Goal: Task Accomplishment & Management: Manage account settings

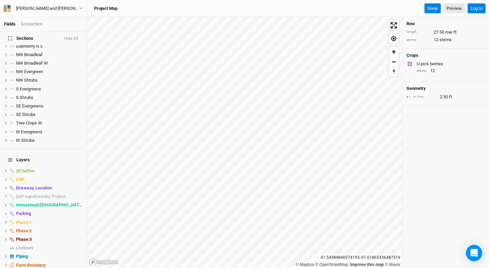
scroll to position [333, 0]
click at [79, 175] on span "hide" at bounding box center [78, 179] width 9 height 8
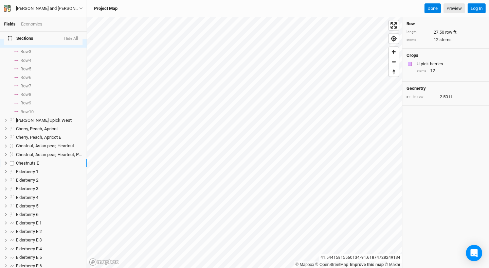
scroll to position [0, 0]
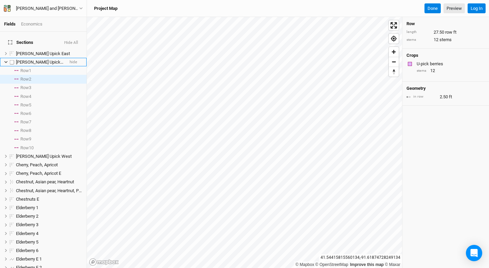
click at [6, 60] on icon at bounding box center [6, 62] width 4 height 4
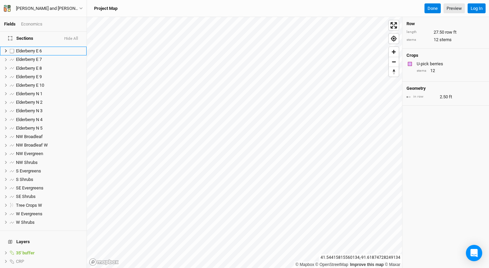
scroll to position [172, 0]
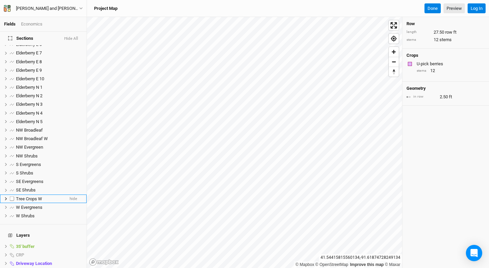
click at [22, 196] on span "Tree Crops W" at bounding box center [29, 198] width 26 height 5
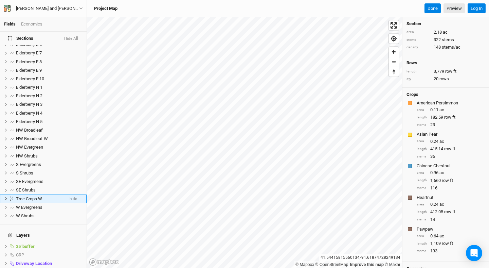
scroll to position [216, 0]
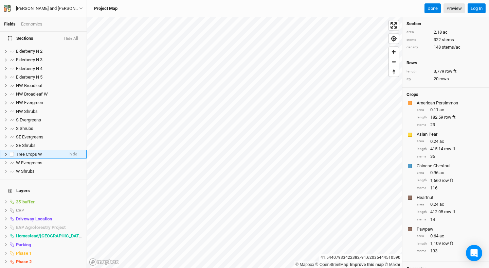
click at [5, 152] on icon at bounding box center [6, 153] width 2 height 3
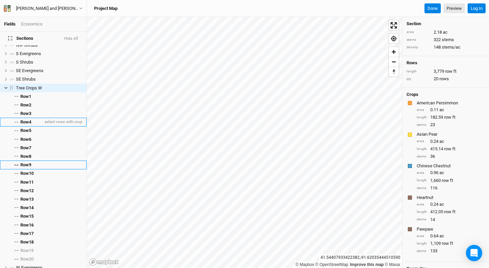
scroll to position [284, 0]
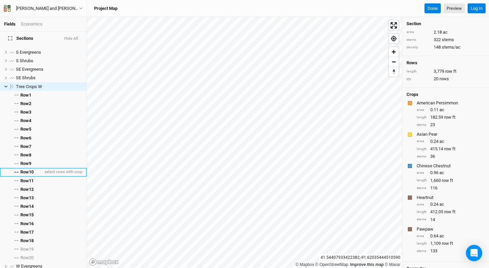
click at [31, 169] on span "Row 10" at bounding box center [26, 171] width 13 height 5
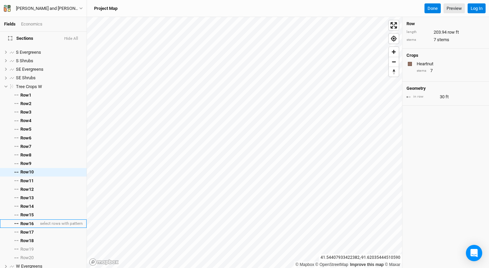
click at [34, 221] on span "Row 16" at bounding box center [26, 223] width 13 height 5
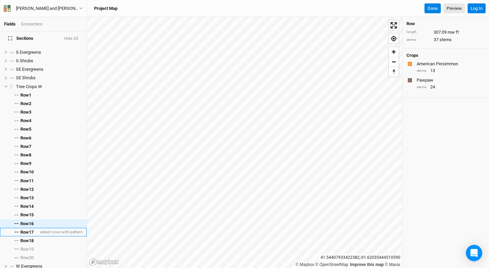
click at [26, 229] on span "Row 17" at bounding box center [26, 231] width 13 height 5
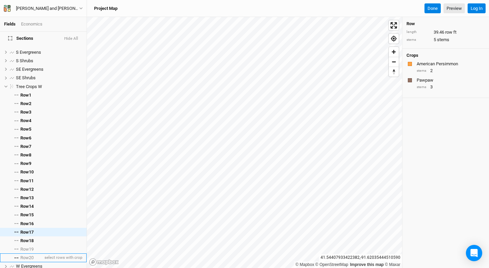
click at [26, 255] on span "Row 20" at bounding box center [26, 257] width 13 height 5
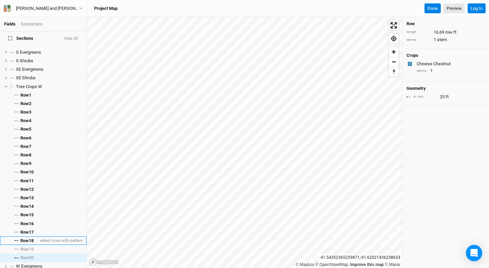
click at [29, 238] on span "Row 18" at bounding box center [26, 240] width 13 height 5
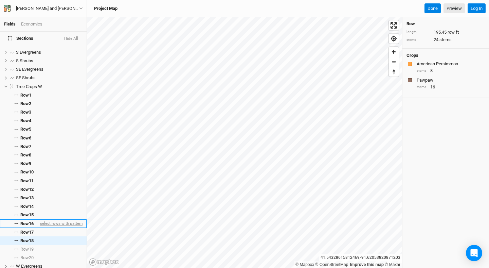
click at [51, 219] on span "select rows with pattern" at bounding box center [61, 223] width 44 height 8
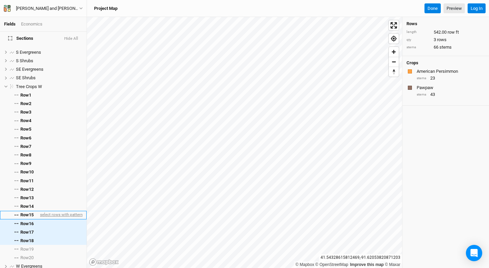
click at [51, 211] on span "select rows with pattern" at bounding box center [61, 215] width 44 height 8
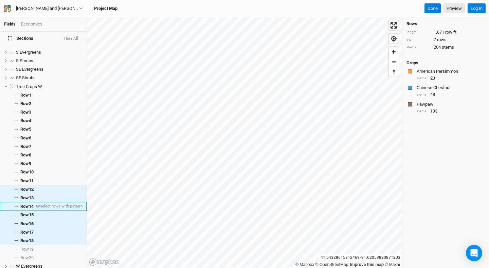
click at [24, 203] on span "Row 14" at bounding box center [26, 205] width 13 height 5
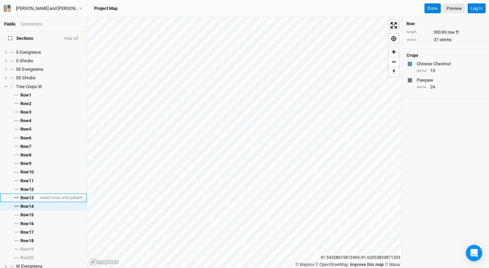
click at [25, 195] on span "Row 13" at bounding box center [26, 197] width 13 height 5
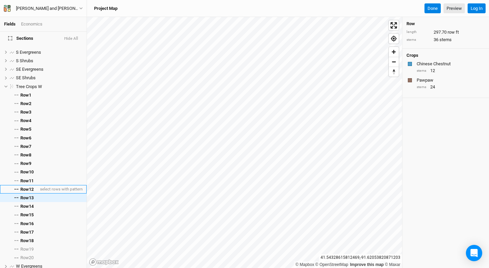
click at [26, 186] on span "Row 12" at bounding box center [26, 188] width 13 height 5
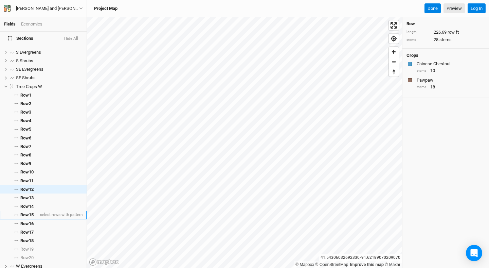
click at [38, 211] on li "Row 15 select rows with pattern" at bounding box center [43, 215] width 87 height 8
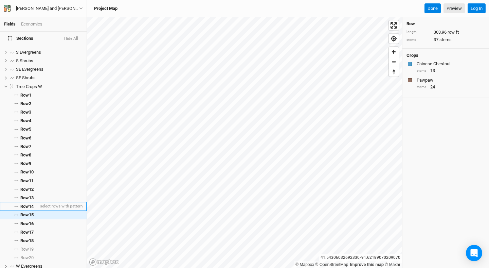
click at [32, 203] on span "Row 14" at bounding box center [26, 205] width 13 height 5
click at [32, 212] on span "Row 15" at bounding box center [26, 214] width 13 height 5
click at [32, 203] on span "Row 14" at bounding box center [26, 205] width 13 height 5
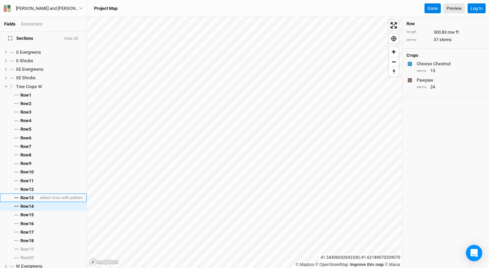
click at [32, 195] on span "Row 13" at bounding box center [26, 197] width 13 height 5
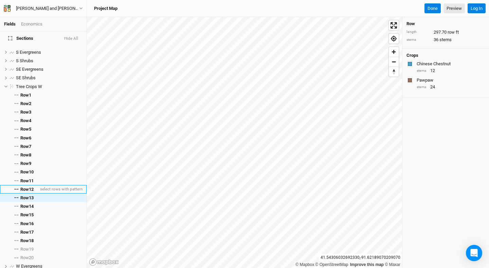
click at [33, 186] on span "Row 12" at bounding box center [26, 188] width 13 height 5
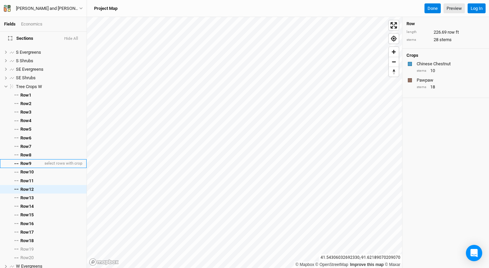
click at [33, 159] on li "Row 9 select rows with crop" at bounding box center [43, 163] width 87 height 8
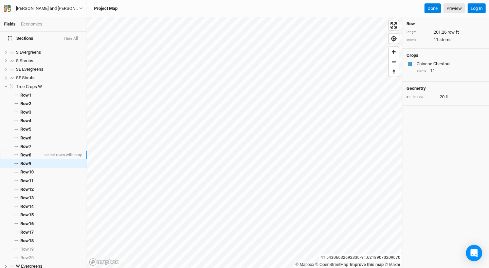
click at [33, 150] on li "Row 8 select rows with crop" at bounding box center [43, 154] width 87 height 8
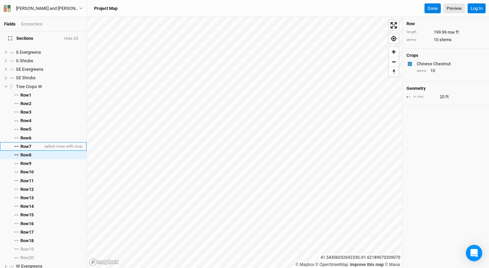
click at [34, 143] on li "Row 7 select rows with crop" at bounding box center [43, 146] width 87 height 8
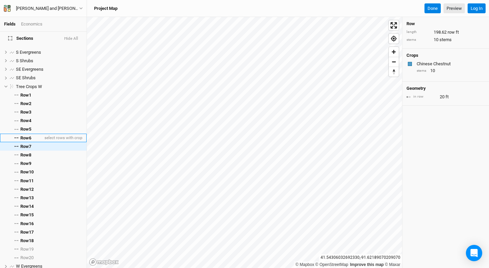
click at [34, 135] on li "Row 6 select rows with crop" at bounding box center [43, 137] width 87 height 8
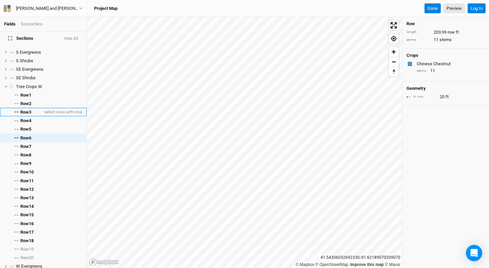
click at [33, 109] on li "Row 3 select rows with crop" at bounding box center [43, 112] width 87 height 8
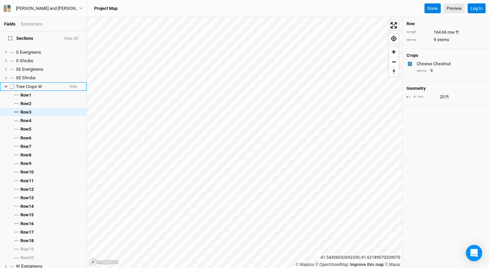
click at [26, 84] on span "Tree Crops W" at bounding box center [29, 86] width 26 height 5
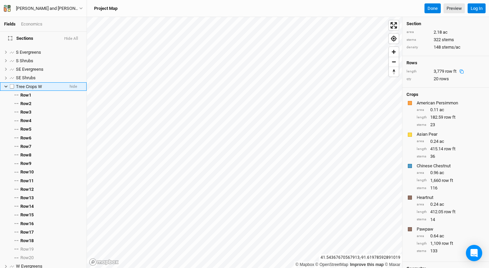
click at [5, 86] on icon at bounding box center [5, 87] width 3 height 2
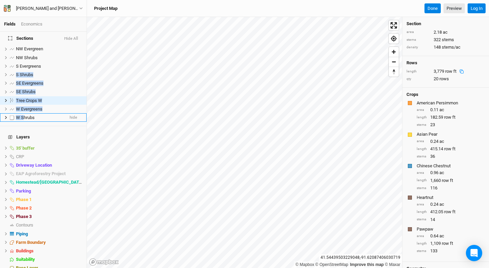
drag, startPoint x: 17, startPoint y: 66, endPoint x: 23, endPoint y: 110, distance: 45.3
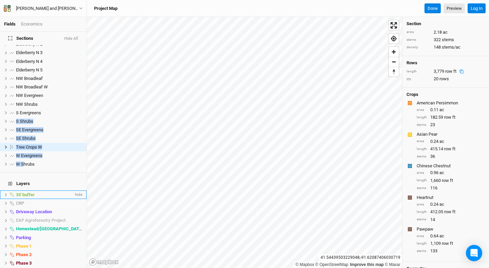
scroll to position [202, 0]
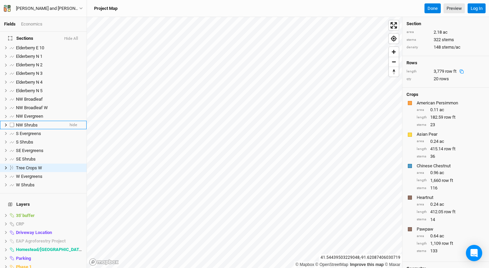
click at [12, 121] on label at bounding box center [12, 125] width 8 height 8
click at [12, 123] on input "checkbox" at bounding box center [12, 125] width 4 height 4
checkbox input "true"
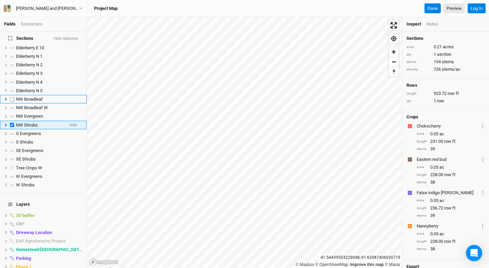
scroll to position [173, 0]
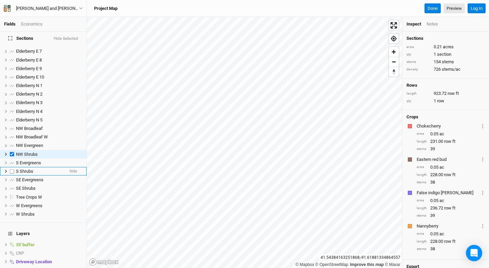
click at [13, 167] on label at bounding box center [12, 171] width 8 height 8
click at [13, 169] on input "checkbox" at bounding box center [12, 171] width 4 height 4
checkbox input "true"
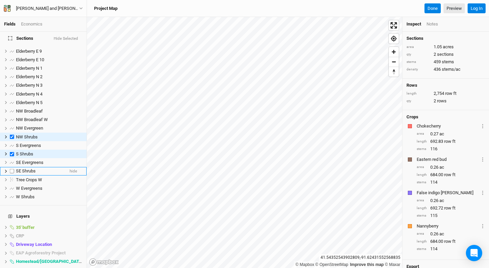
click at [13, 167] on label at bounding box center [12, 171] width 8 height 8
click at [13, 169] on input "checkbox" at bounding box center [12, 171] width 4 height 4
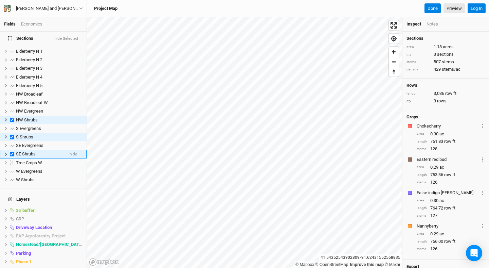
click at [11, 150] on label at bounding box center [12, 154] width 8 height 8
click at [11, 152] on input "checkbox" at bounding box center [12, 154] width 4 height 4
click at [11, 150] on label at bounding box center [12, 154] width 8 height 8
click at [11, 152] on input "checkbox" at bounding box center [12, 154] width 4 height 4
checkbox input "true"
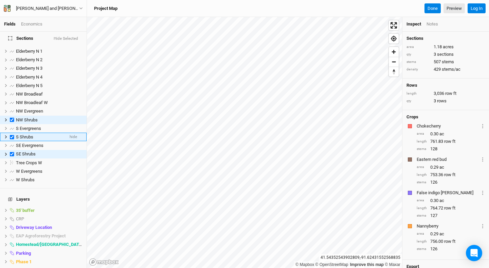
click at [11, 132] on label at bounding box center [12, 136] width 8 height 8
click at [11, 134] on input "checkbox" at bounding box center [12, 136] width 4 height 4
checkbox input "false"
click at [12, 117] on label at bounding box center [12, 119] width 8 height 8
click at [12, 118] on input "checkbox" at bounding box center [12, 120] width 4 height 4
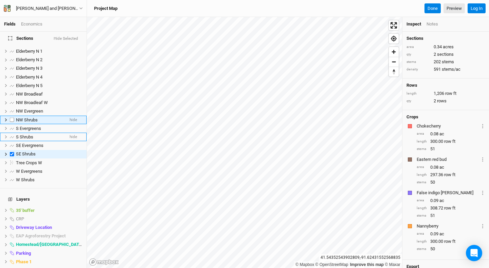
checkbox input "false"
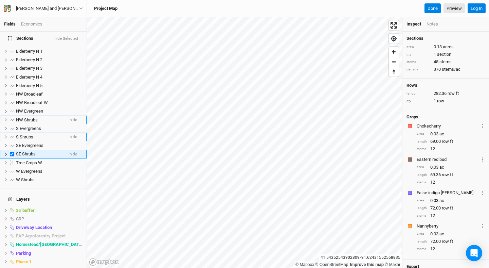
click at [13, 150] on label at bounding box center [12, 154] width 8 height 8
click at [13, 152] on input "checkbox" at bounding box center [12, 154] width 4 height 4
checkbox input "false"
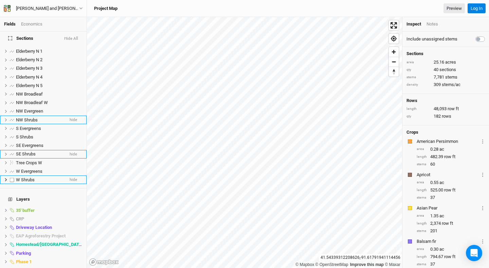
click at [12, 175] on label at bounding box center [12, 179] width 8 height 8
click at [12, 177] on input "checkbox" at bounding box center [12, 179] width 4 height 4
checkbox input "true"
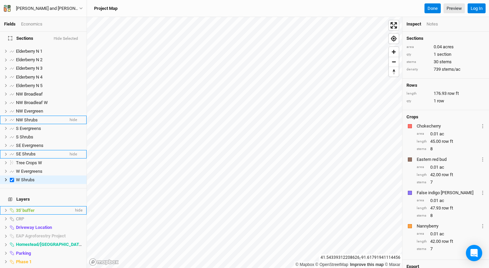
scroll to position [233, 0]
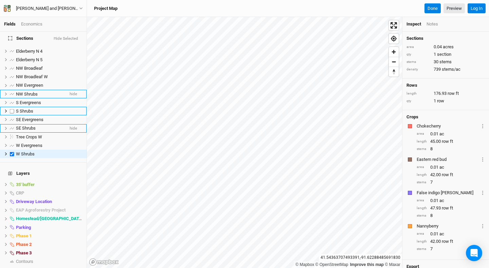
click at [12, 107] on label at bounding box center [12, 111] width 8 height 8
click at [12, 109] on input "checkbox" at bounding box center [12, 111] width 4 height 4
checkbox input "true"
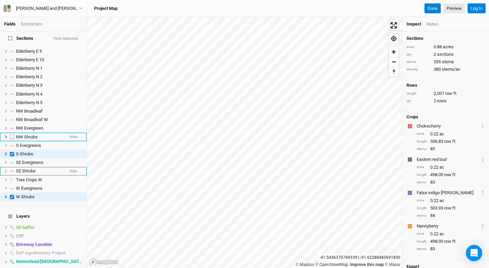
click at [12, 132] on label at bounding box center [12, 136] width 8 height 8
click at [12, 134] on input "checkbox" at bounding box center [12, 136] width 4 height 4
checkbox input "true"
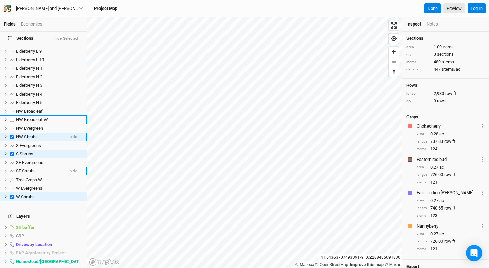
scroll to position [173, 0]
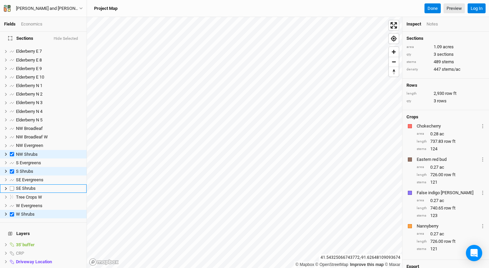
click at [13, 184] on label at bounding box center [12, 188] width 8 height 8
click at [13, 186] on input "checkbox" at bounding box center [12, 188] width 4 height 4
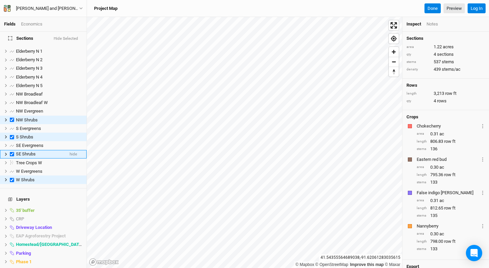
click at [11, 150] on label at bounding box center [12, 154] width 8 height 8
click at [11, 152] on input "checkbox" at bounding box center [12, 154] width 4 height 4
checkbox input "false"
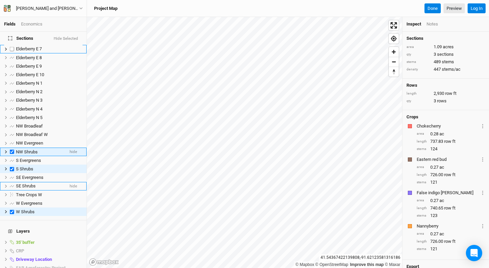
scroll to position [178, 0]
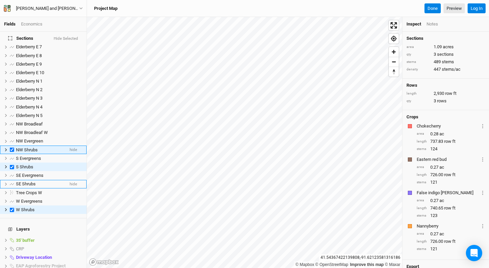
click at [10, 145] on label at bounding box center [12, 149] width 8 height 8
click at [10, 147] on input "checkbox" at bounding box center [12, 149] width 4 height 4
checkbox input "false"
click at [13, 137] on label at bounding box center [12, 141] width 8 height 8
click at [13, 139] on input "checkbox" at bounding box center [12, 141] width 4 height 4
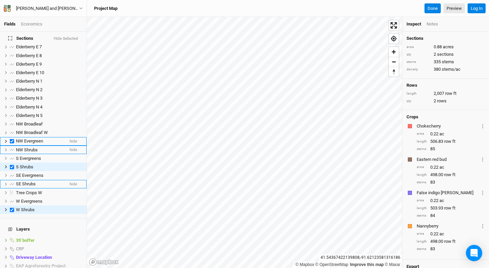
checkbox input "true"
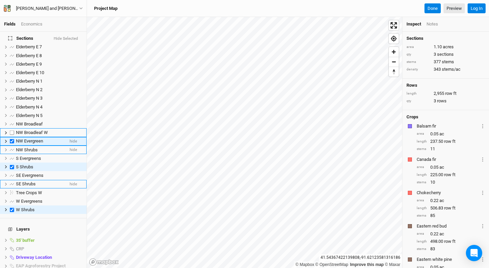
scroll to position [165, 0]
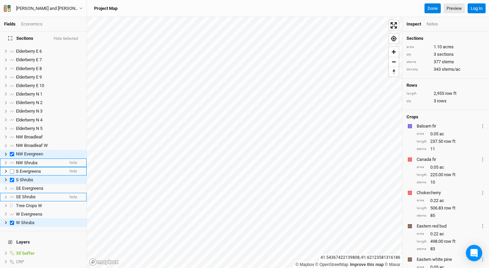
click at [12, 167] on label at bounding box center [12, 171] width 8 height 8
click at [12, 169] on input "checkbox" at bounding box center [12, 171] width 4 height 4
checkbox input "true"
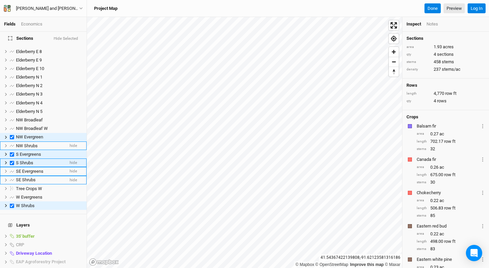
click at [12, 158] on label at bounding box center [12, 162] width 8 height 8
click at [12, 160] on input "checkbox" at bounding box center [12, 162] width 4 height 4
checkbox input "false"
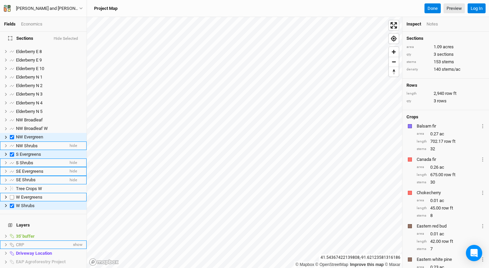
click at [14, 193] on label at bounding box center [12, 197] width 8 height 8
click at [14, 195] on input "checkbox" at bounding box center [12, 197] width 4 height 4
checkbox input "true"
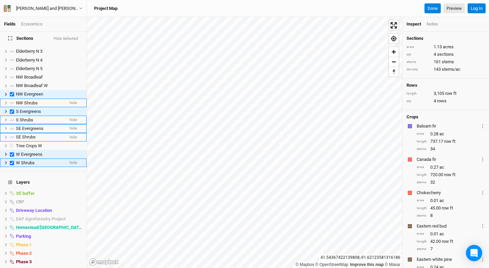
click at [10, 159] on label at bounding box center [12, 162] width 8 height 8
click at [10, 160] on input "checkbox" at bounding box center [12, 162] width 4 height 4
checkbox input "false"
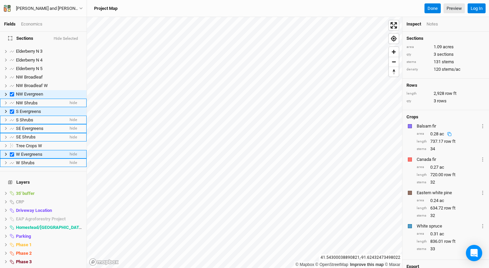
click at [13, 150] on label at bounding box center [12, 154] width 8 height 8
click at [13, 152] on input "checkbox" at bounding box center [12, 154] width 4 height 4
checkbox input "false"
click at [12, 107] on label at bounding box center [12, 111] width 8 height 8
click at [12, 109] on input "checkbox" at bounding box center [12, 111] width 4 height 4
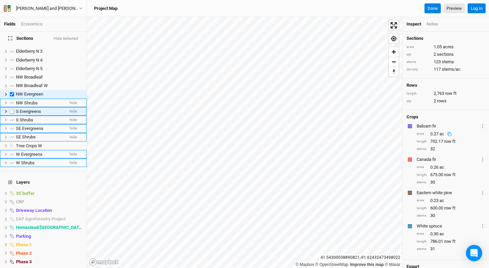
checkbox input "false"
click at [12, 91] on label at bounding box center [12, 94] width 8 height 8
click at [12, 92] on input "checkbox" at bounding box center [12, 94] width 4 height 4
checkbox input "false"
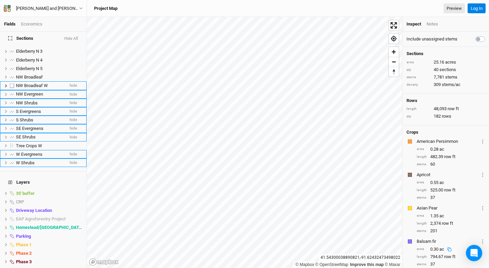
click at [12, 82] on label at bounding box center [12, 86] width 8 height 8
click at [12, 84] on input "checkbox" at bounding box center [12, 86] width 4 height 4
checkbox input "true"
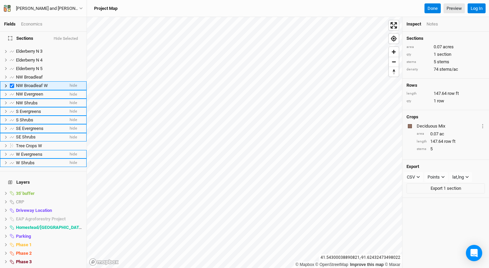
scroll to position [156, 0]
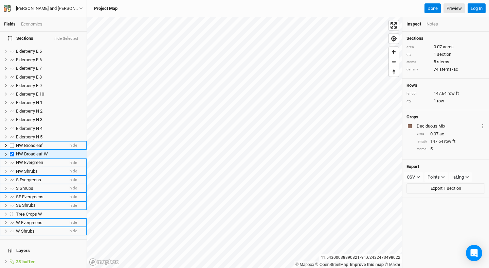
click at [12, 141] on label at bounding box center [12, 145] width 8 height 8
click at [12, 143] on input "checkbox" at bounding box center [12, 145] width 4 height 4
checkbox input "true"
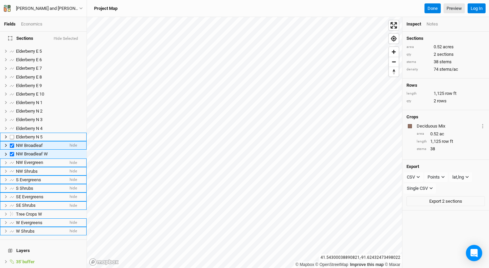
scroll to position [148, 0]
